Goal: Obtain resource: Download file/media

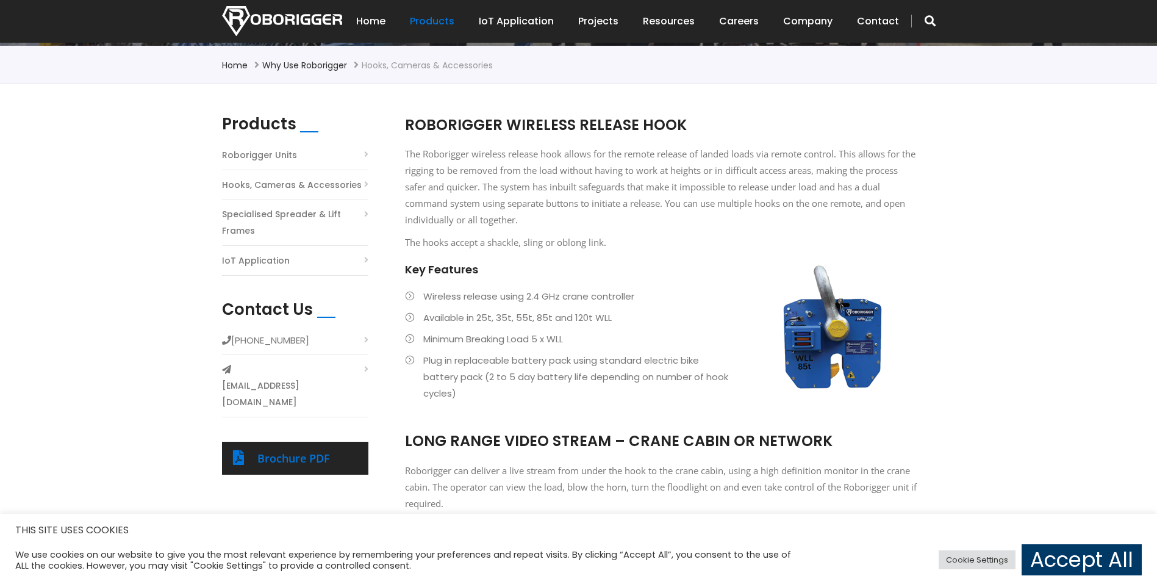
scroll to position [305, 0]
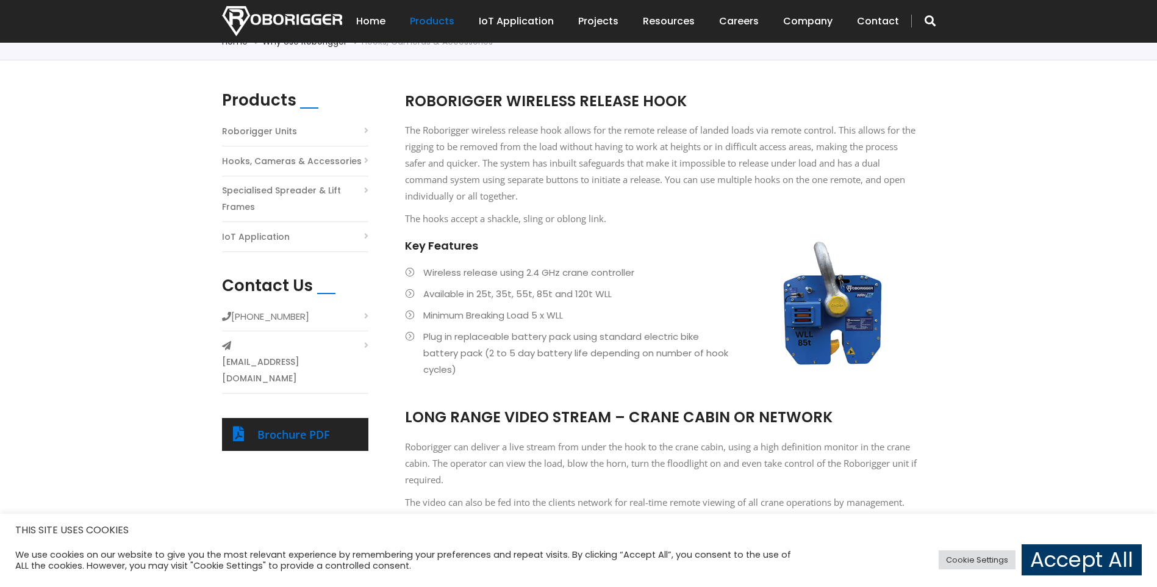
click at [358, 135] on li "Roborigger Units" at bounding box center [295, 135] width 146 height 24
click at [364, 131] on li "Roborigger Units" at bounding box center [295, 135] width 146 height 24
click at [268, 125] on link "Roborigger Units" at bounding box center [259, 131] width 75 height 16
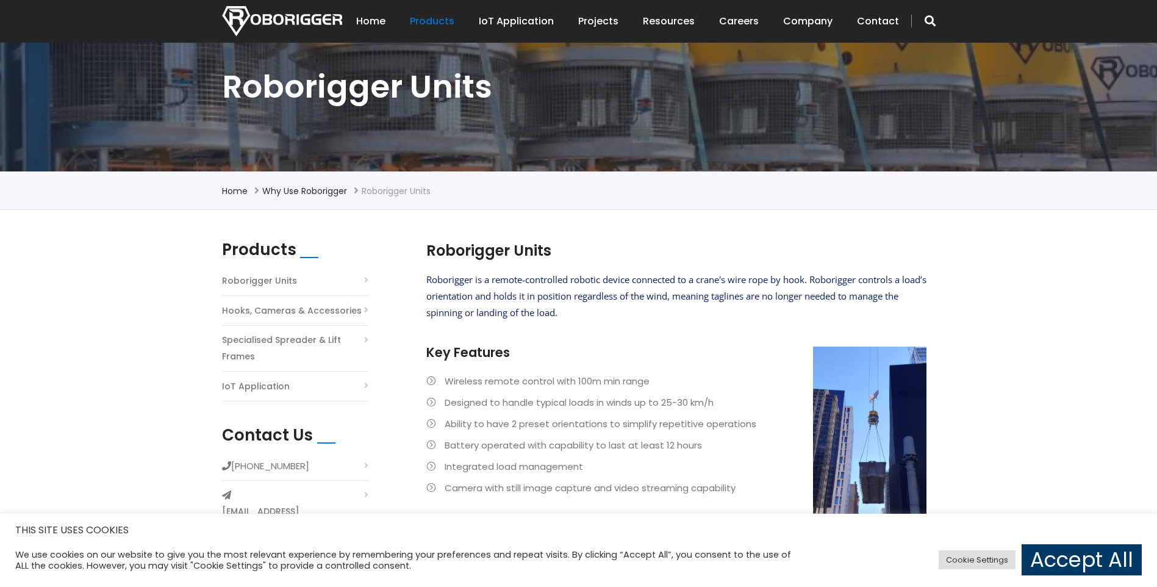
scroll to position [183, 0]
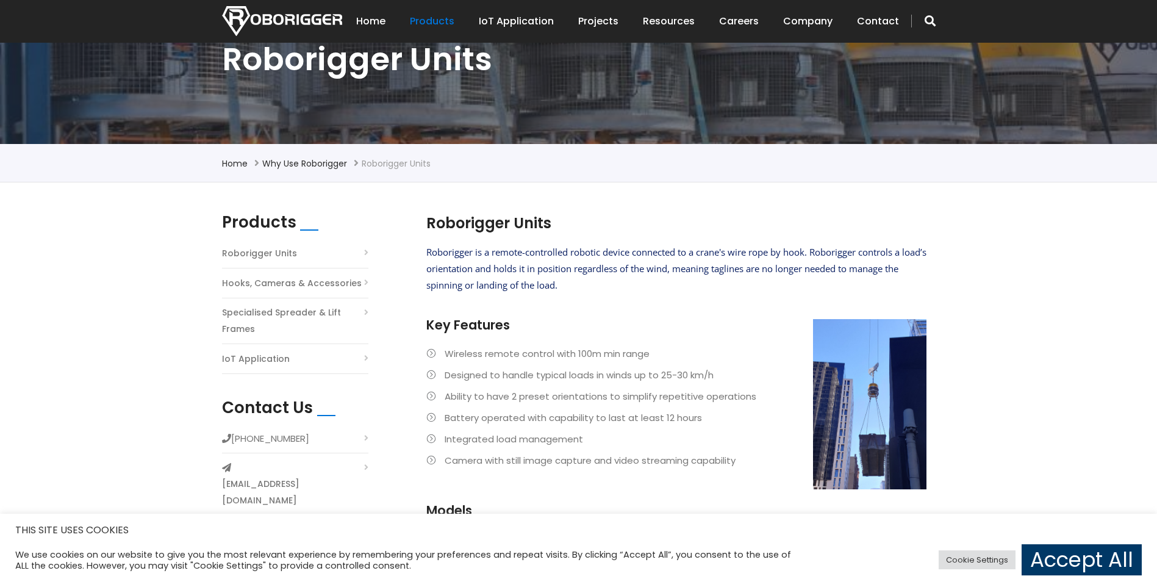
click at [321, 285] on link "Hooks, Cameras & Accessories" at bounding box center [292, 283] width 140 height 16
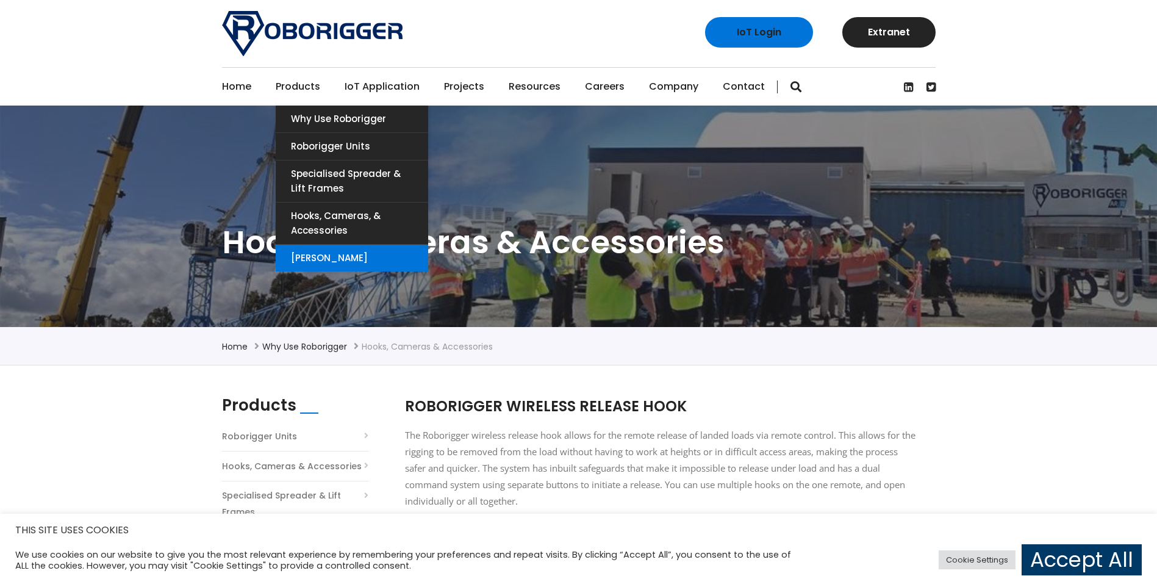
click at [347, 259] on link "[PERSON_NAME]" at bounding box center [352, 258] width 153 height 27
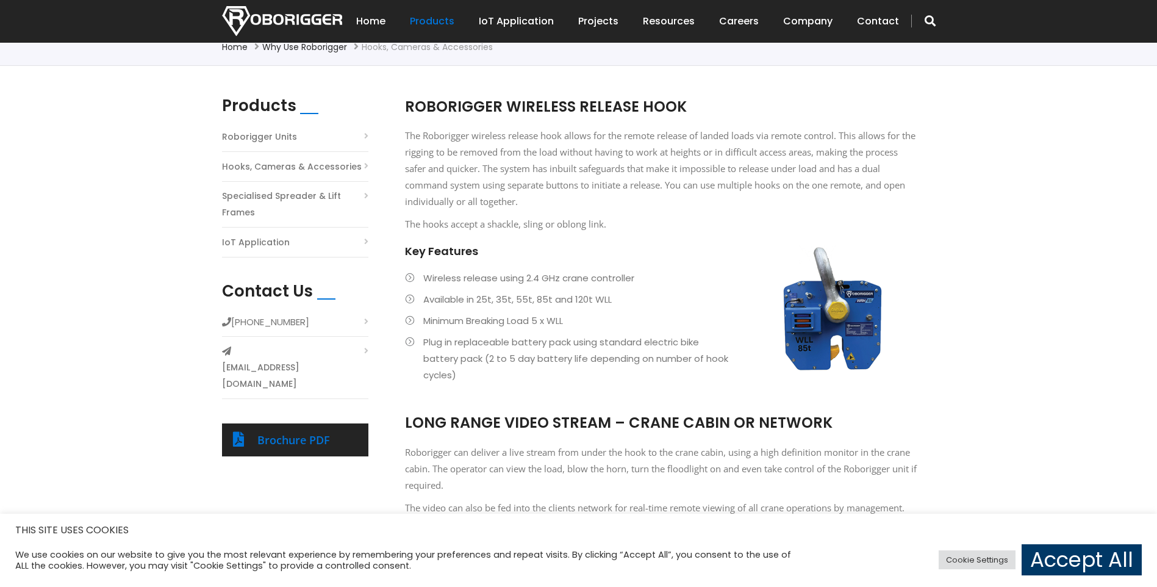
scroll to position [305, 0]
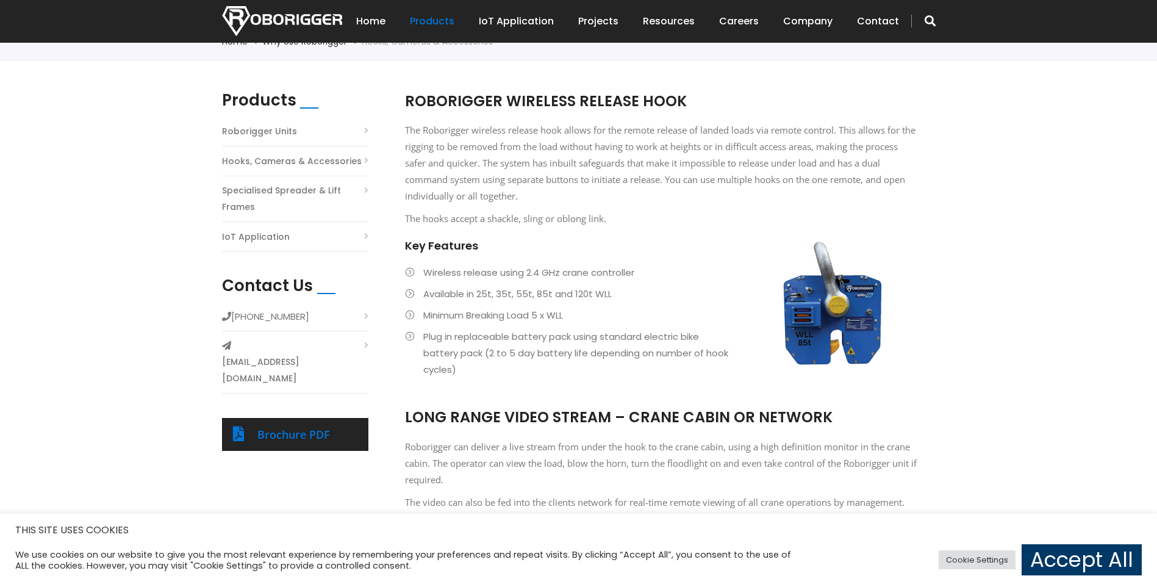
click at [531, 146] on p "The Roborigger wireless release hook allows for the remote release of landed lo…" at bounding box center [661, 163] width 513 height 82
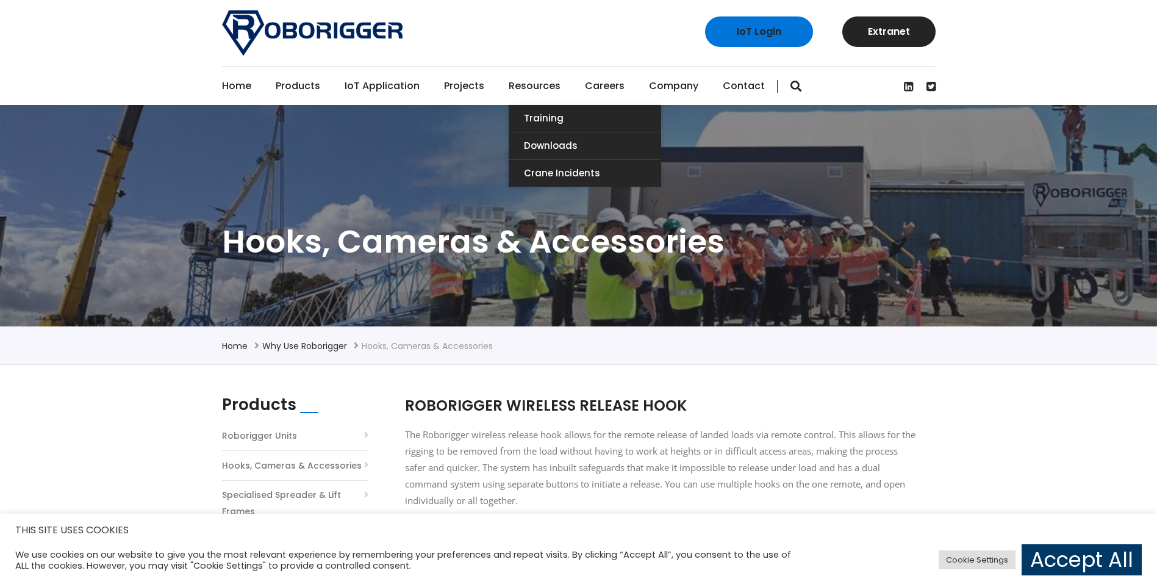
scroll to position [0, 0]
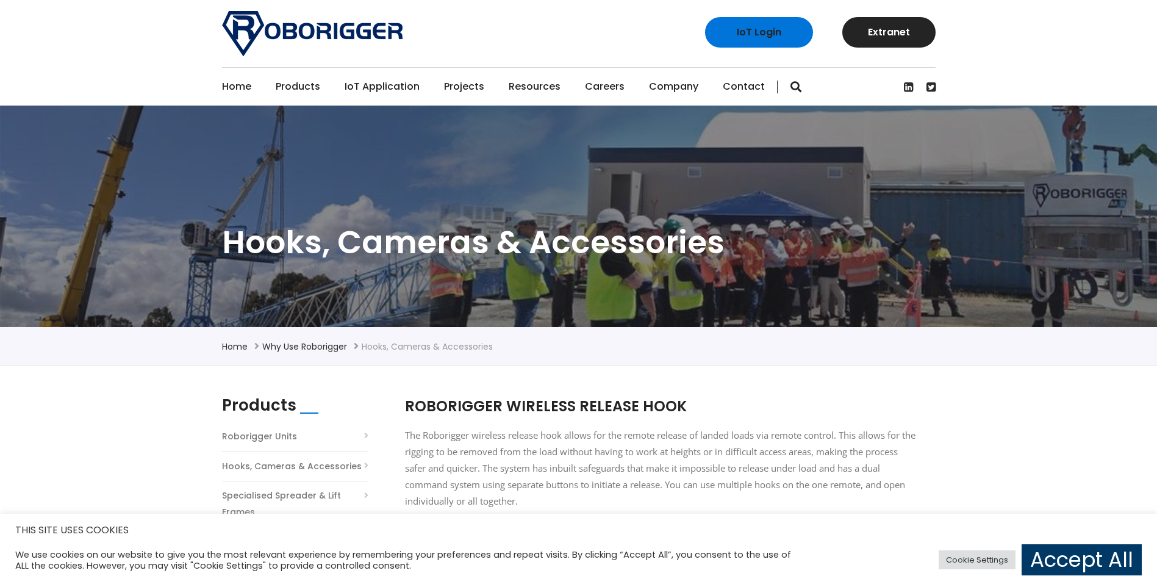
click at [466, 87] on link "Projects" at bounding box center [464, 87] width 40 height 38
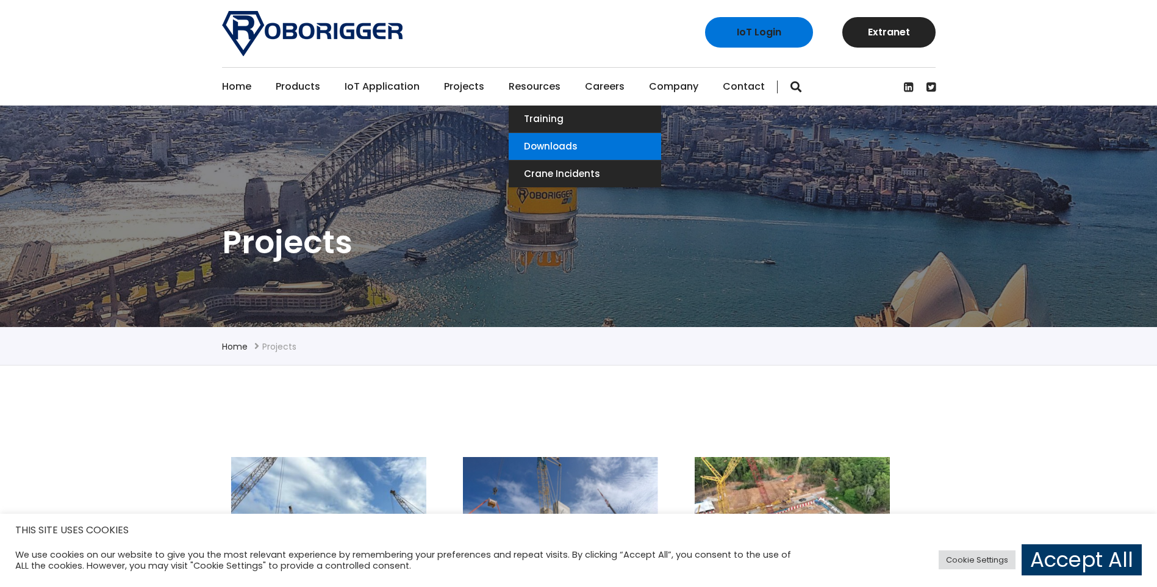
click at [542, 142] on link "Downloads" at bounding box center [585, 146] width 153 height 27
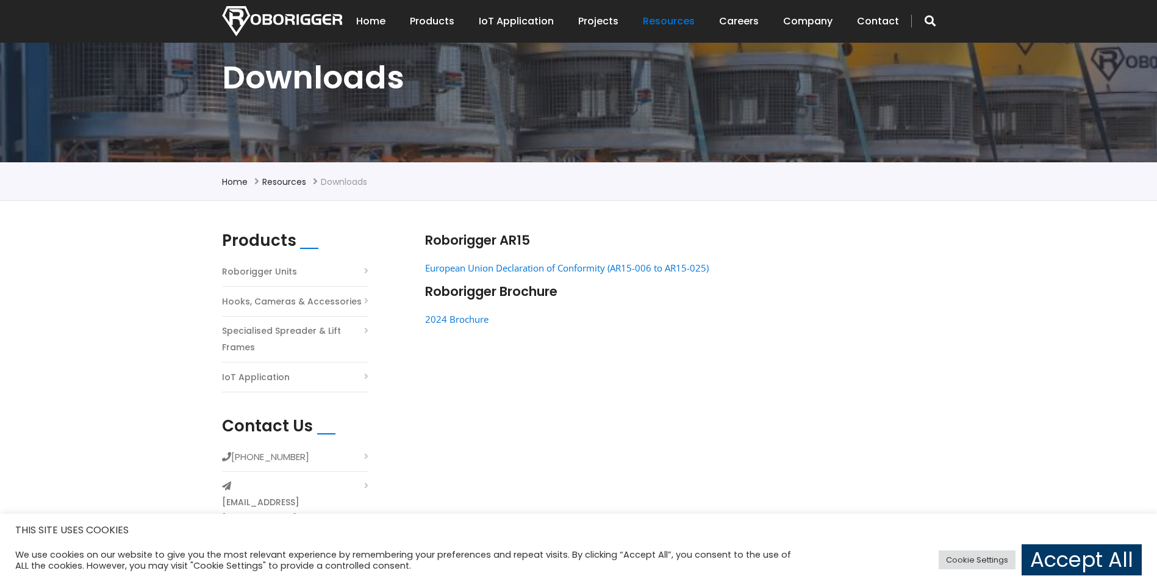
scroll to position [244, 0]
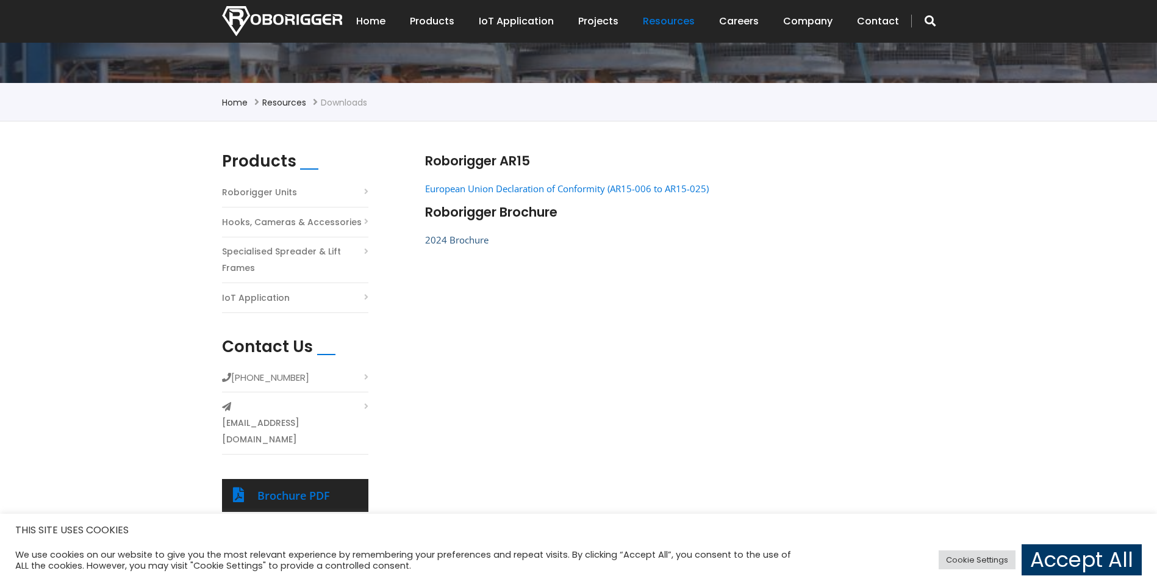
click at [467, 237] on link "2024 Brochure" at bounding box center [456, 240] width 63 height 12
